Goal: Information Seeking & Learning: Learn about a topic

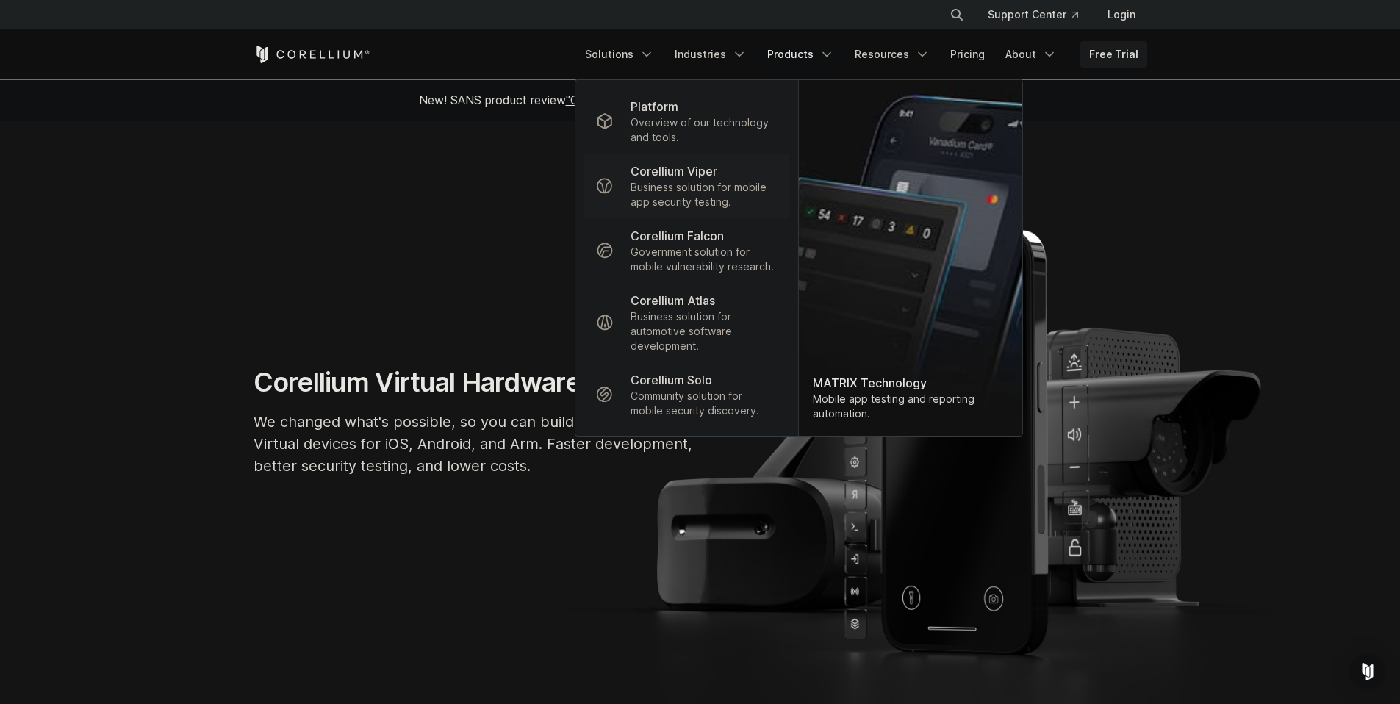
click at [678, 183] on p "Business solution for mobile app security testing." at bounding box center [703, 194] width 146 height 29
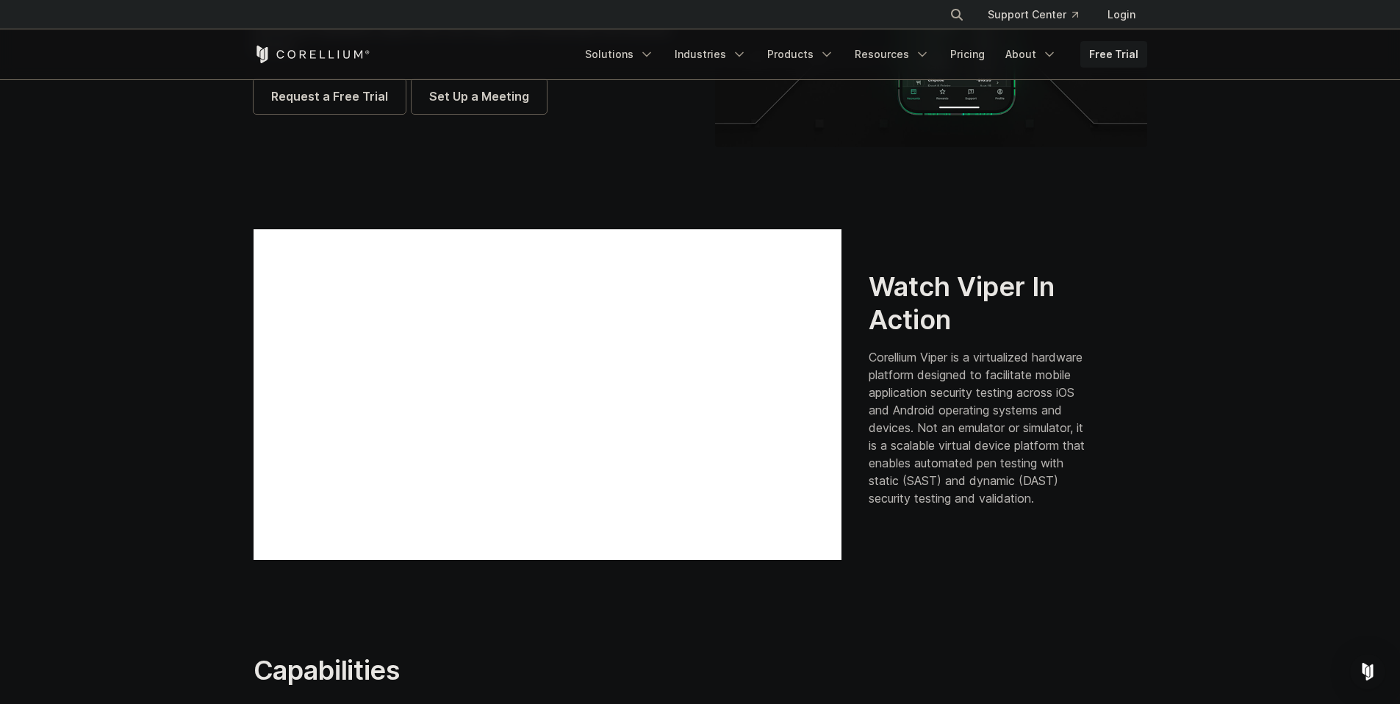
scroll to position [336, 0]
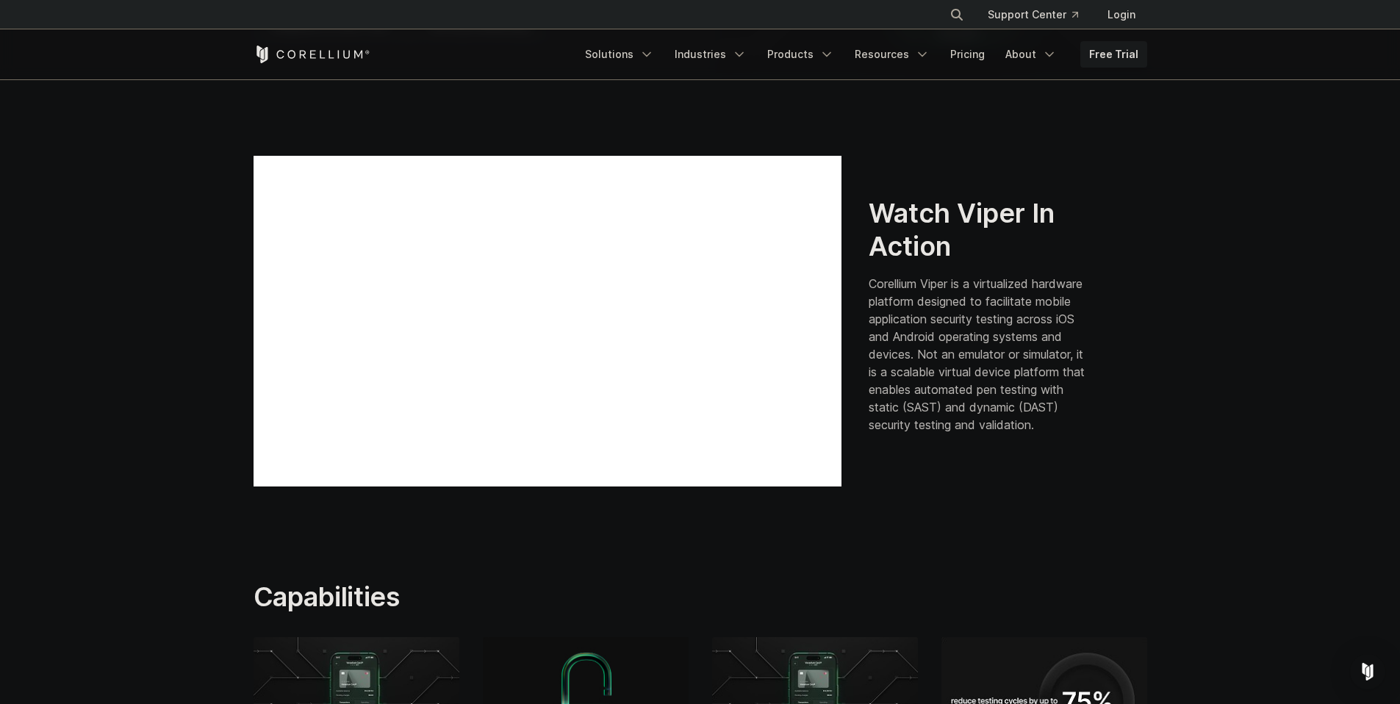
drag, startPoint x: 449, startPoint y: 517, endPoint x: 455, endPoint y: 501, distance: 17.2
click at [450, 517] on section "Watch Viper In Action Corellium Viper is a virtualized hardware platform design…" at bounding box center [700, 321] width 1400 height 425
click at [455, 500] on section "Watch Viper In Action Corellium Viper is a virtualized hardware platform design…" at bounding box center [700, 321] width 1400 height 425
